Goal: Task Accomplishment & Management: Manage account settings

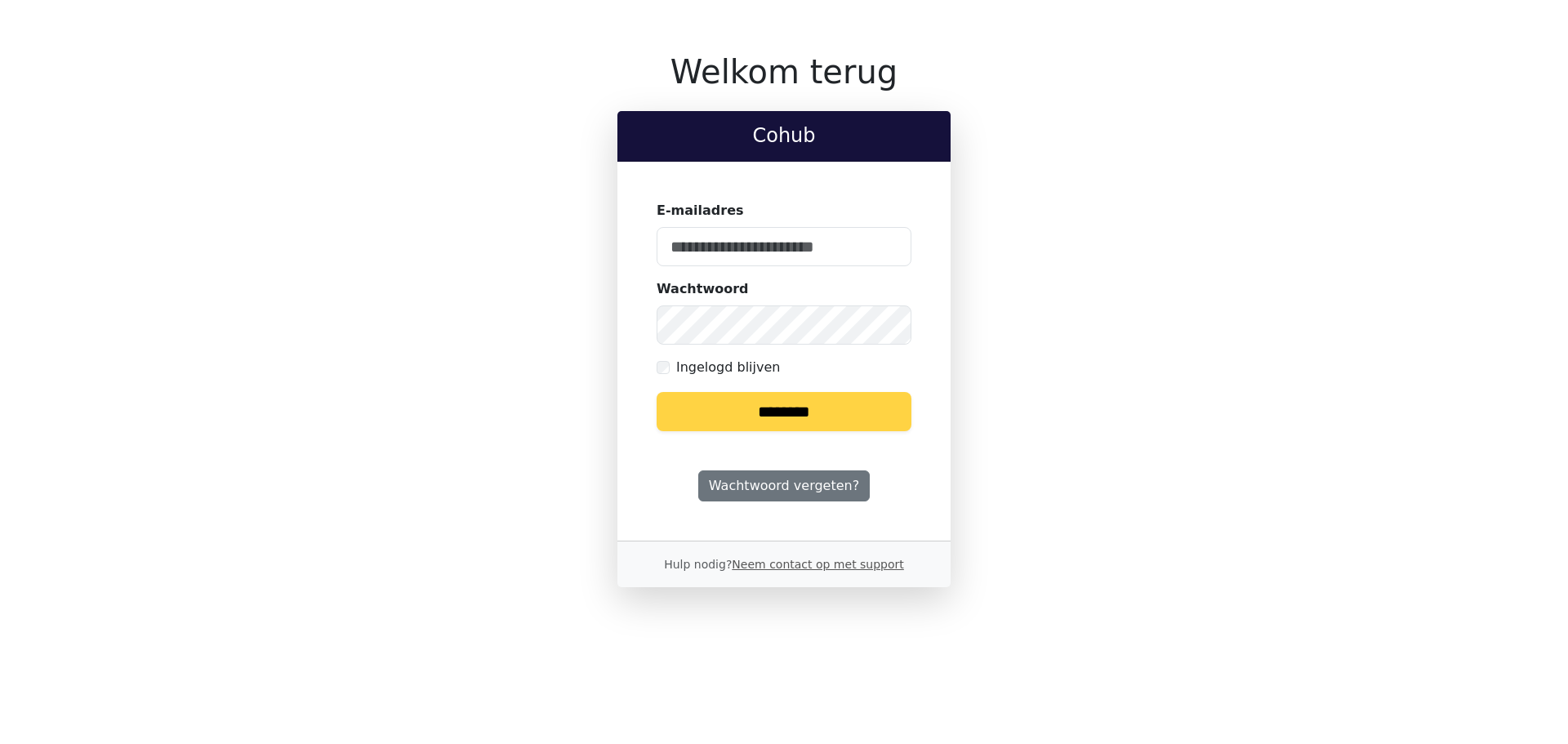
click at [752, 253] on input "E-mailadres" at bounding box center [783, 247] width 255 height 39
type input "**********"
click at [656, 392] on input "********" at bounding box center [783, 412] width 255 height 39
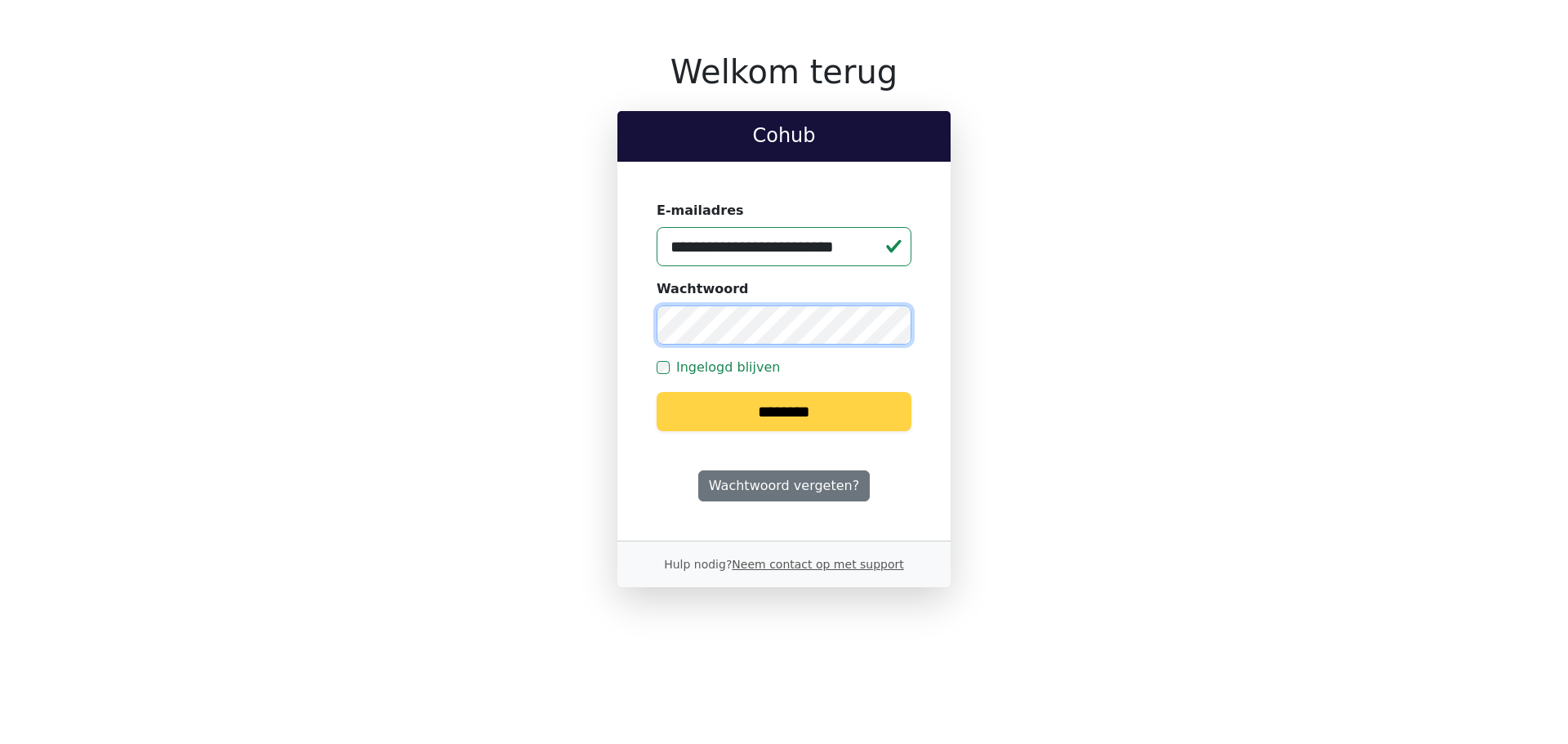
click at [656, 392] on input "********" at bounding box center [783, 412] width 255 height 39
